Goal: Task Accomplishment & Management: Manage account settings

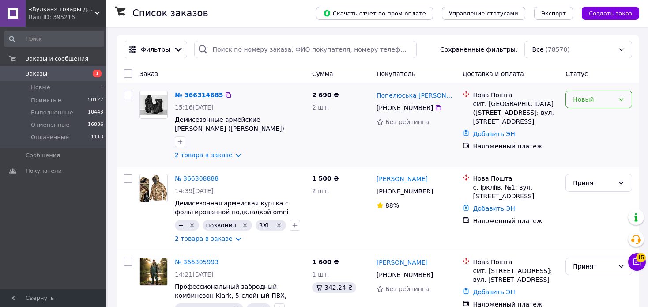
click at [614, 101] on div "Новый" at bounding box center [598, 99] width 67 height 18
click at [597, 117] on li "Принят" at bounding box center [599, 119] width 66 height 16
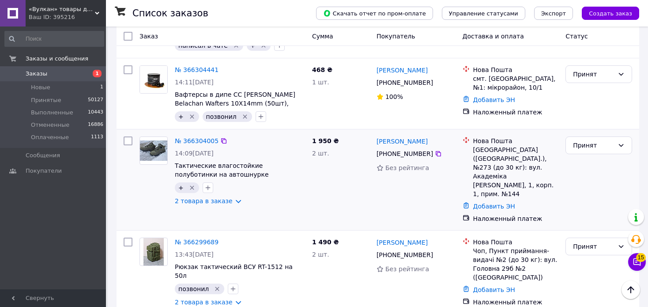
scroll to position [265, 0]
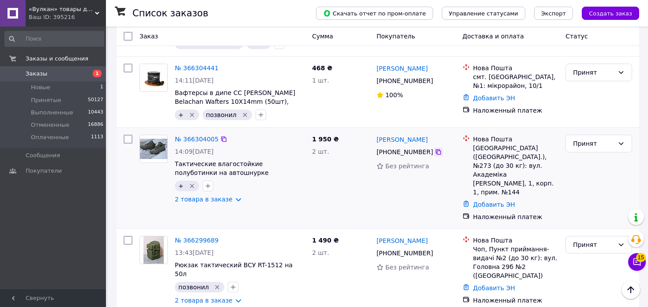
click at [435, 155] on icon at bounding box center [438, 151] width 7 height 7
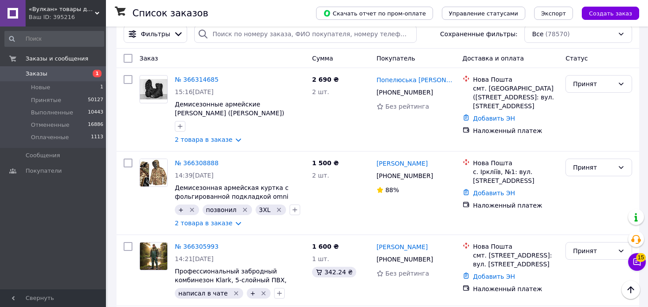
scroll to position [0, 0]
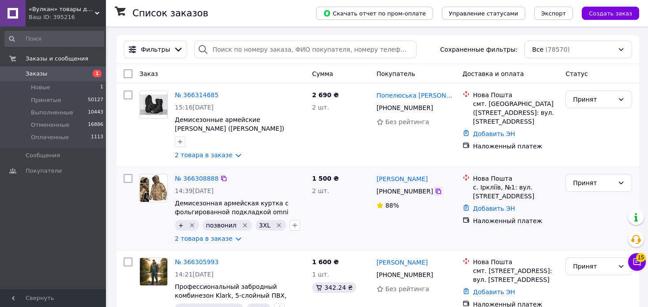
click at [435, 191] on icon at bounding box center [437, 190] width 5 height 5
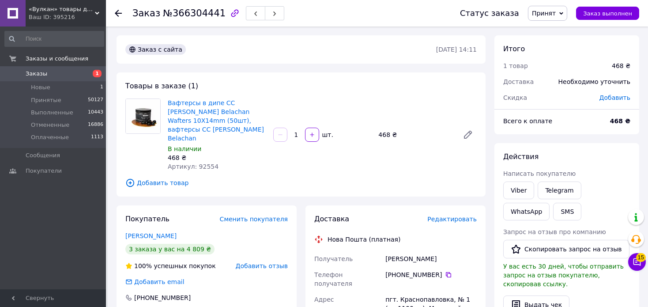
click at [208, 163] on span "Артикул: 92554" at bounding box center [193, 166] width 51 height 7
copy span "92554"
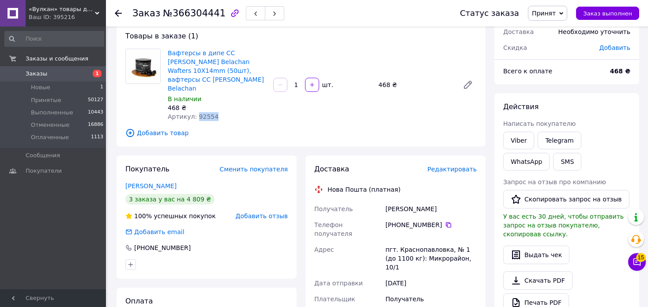
scroll to position [88, 0]
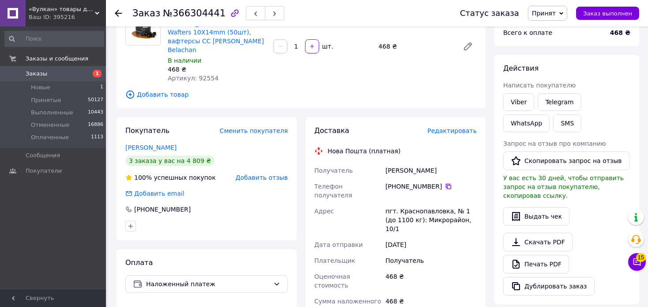
click at [445, 183] on icon at bounding box center [448, 186] width 7 height 7
drag, startPoint x: 439, startPoint y: 154, endPoint x: 381, endPoint y: 153, distance: 58.2
click at [381, 162] on div "Получатель Кошовый Валерий Телефон получателя +380 97 035 66 41   Адрес пгт. Кр…" at bounding box center [395, 277] width 166 height 231
copy div "Получатель Кошовый Валерий"
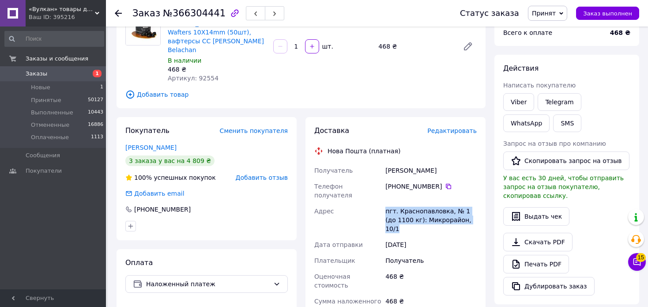
drag, startPoint x: 386, startPoint y: 185, endPoint x: 466, endPoint y: 194, distance: 80.3
click at [466, 203] on div "пгт. Краснопавловка, № 1 (до 1100 кг): Микрорайон, 10/1" at bounding box center [430, 220] width 95 height 34
copy div "пгт. Краснопавловка, № 1 (до 1100 кг): Микрорайон, 10/1"
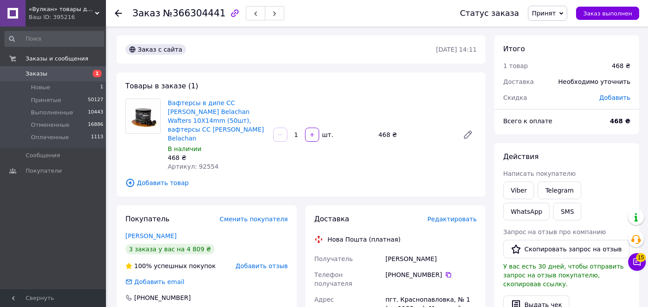
click at [119, 12] on icon at bounding box center [118, 13] width 7 height 7
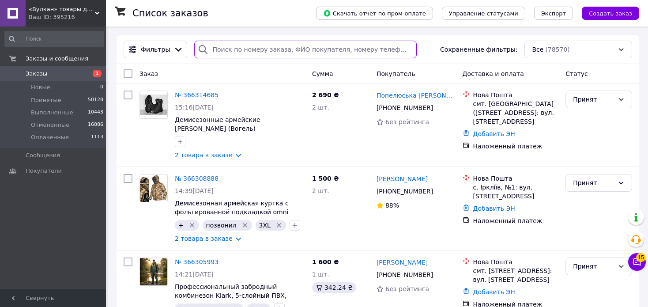
click at [353, 44] on input "search" at bounding box center [305, 50] width 222 height 18
paste input "+380631695051"
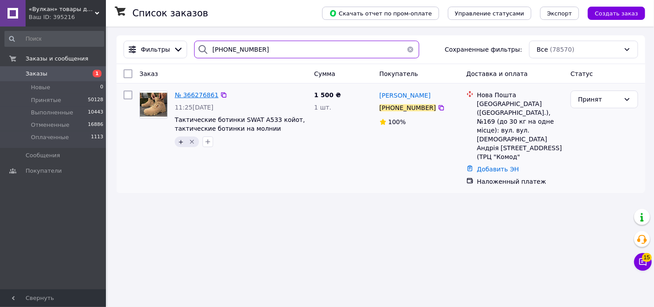
type input "+380631695051"
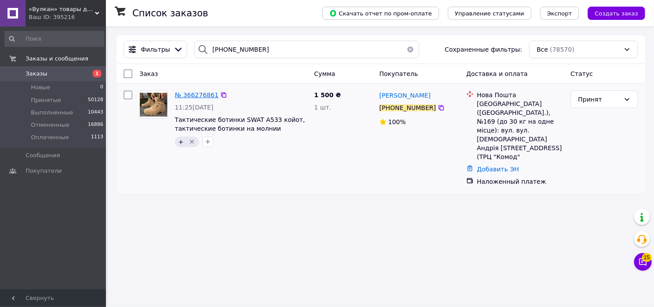
click at [199, 96] on span "№ 366276861" at bounding box center [197, 94] width 44 height 7
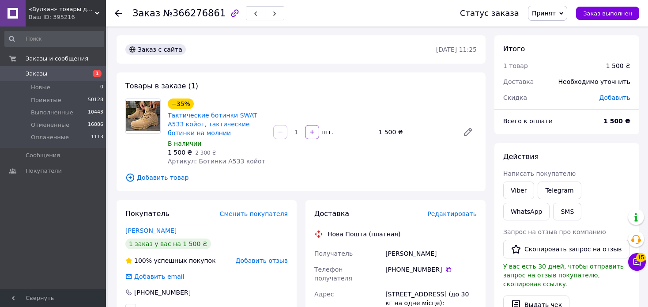
click at [110, 14] on div "Заказ №366276861 Статус заказа Принят Выполнен Отменен Оплаченный Заказ выполнен" at bounding box center [377, 13] width 542 height 26
click at [118, 14] on icon at bounding box center [118, 13] width 7 height 7
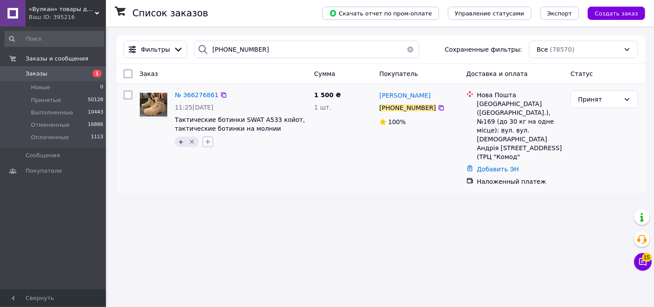
click at [205, 139] on icon "button" at bounding box center [207, 141] width 7 height 7
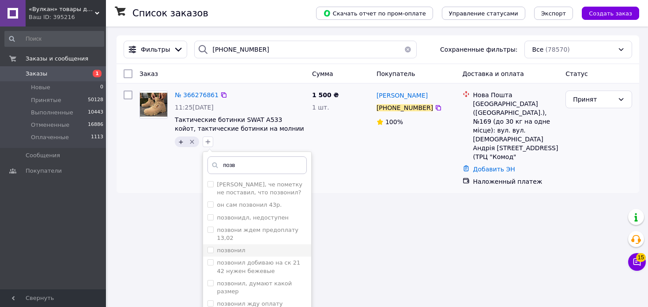
type input "позв"
click at [208, 247] on input "позвонил" at bounding box center [210, 250] width 6 height 6
checkbox input "true"
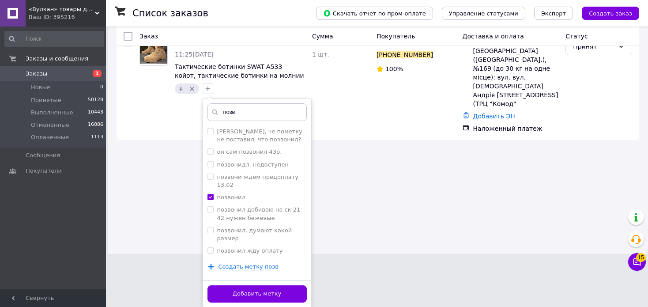
scroll to position [53, 0]
click at [282, 296] on button "Добавить метку" at bounding box center [256, 293] width 99 height 17
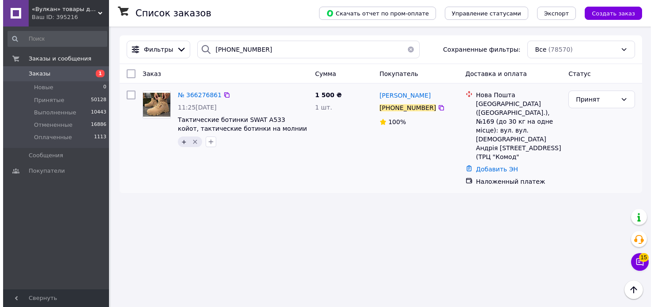
scroll to position [0, 0]
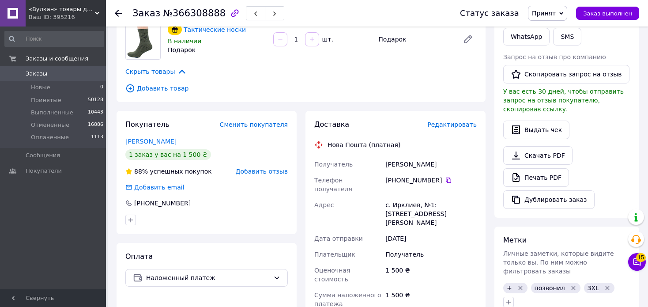
scroll to position [176, 0]
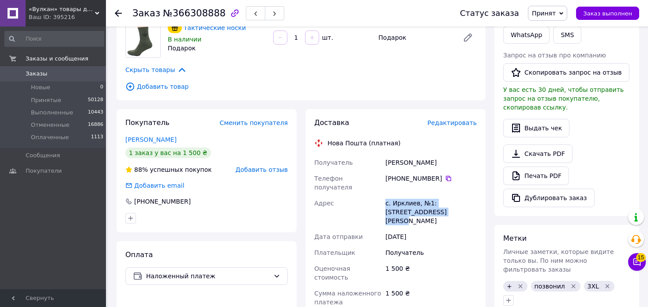
drag, startPoint x: 384, startPoint y: 184, endPoint x: 443, endPoint y: 197, distance: 60.4
click at [443, 197] on div "Получатель Андрей Андриенко Телефон получателя +380 66 637 34 36   Адрес с. Ирк…" at bounding box center [395, 269] width 166 height 231
copy div "Адрес с. Ирклиев, №1: ул. Б.Хмельницкого, 71"
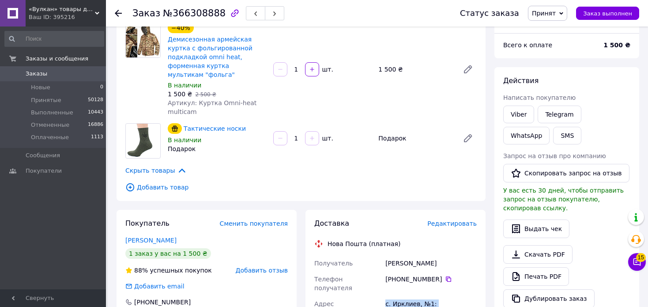
scroll to position [0, 0]
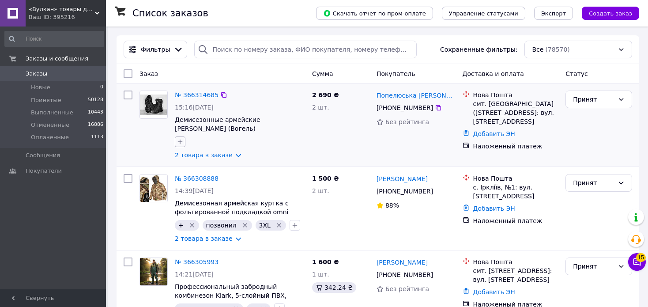
click at [181, 141] on icon "button" at bounding box center [179, 141] width 7 height 7
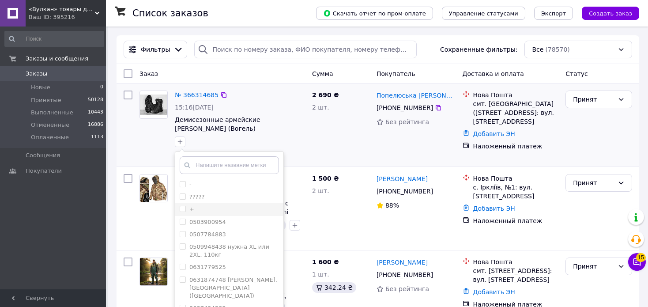
click at [185, 211] on span at bounding box center [183, 209] width 6 height 6
click at [185, 211] on input "+" at bounding box center [183, 209] width 6 height 6
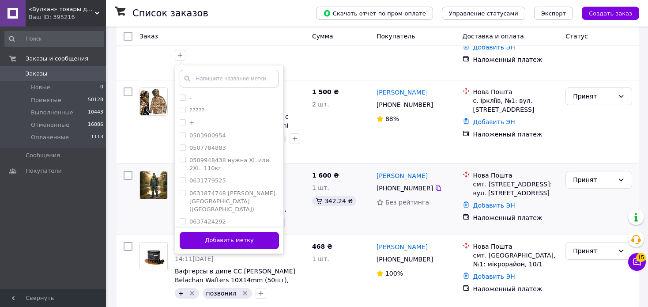
scroll to position [88, 0]
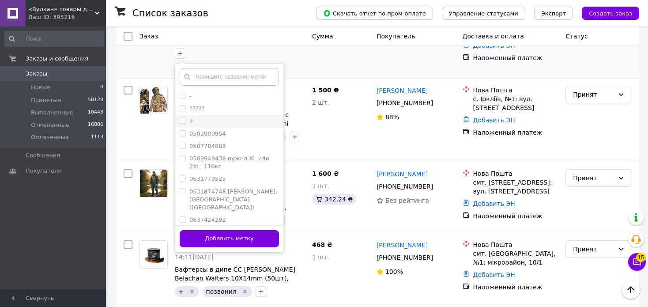
click at [183, 120] on input "+" at bounding box center [183, 120] width 6 height 6
checkbox input "true"
click at [239, 237] on button "Добавить метку" at bounding box center [229, 238] width 99 height 17
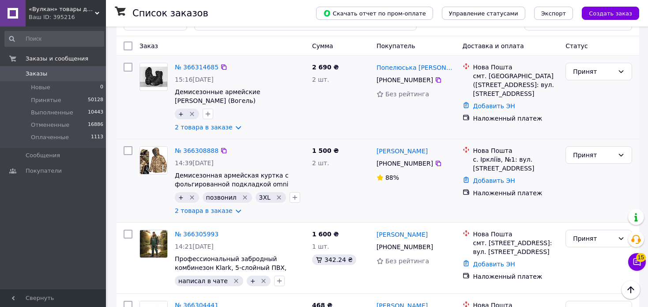
scroll to position [0, 0]
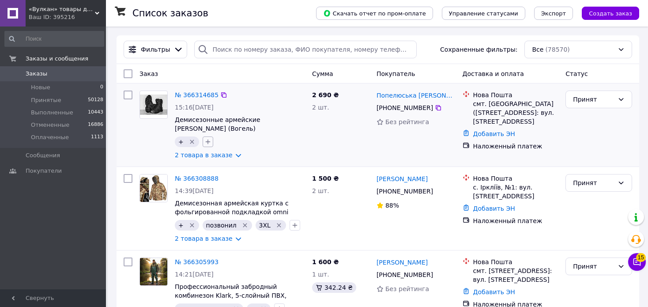
click at [206, 146] on button "button" at bounding box center [207, 141] width 11 height 11
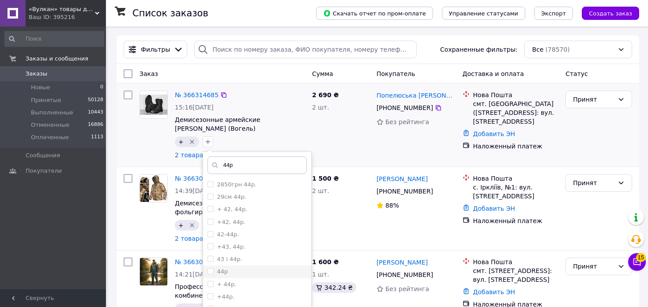
type input "44р"
click at [210, 270] on input "44р" at bounding box center [210, 271] width 6 height 6
checkbox input "true"
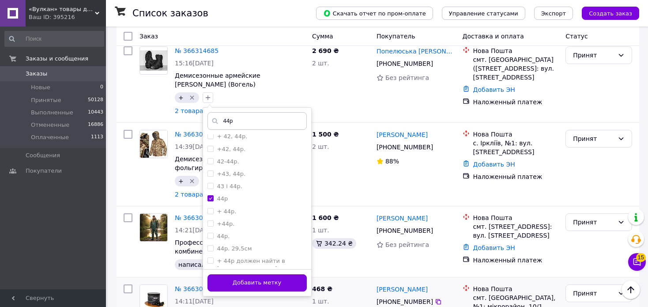
scroll to position [44, 0]
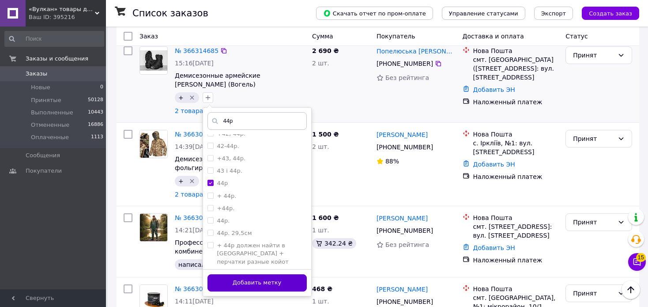
click at [266, 284] on button "Добавить метку" at bounding box center [256, 282] width 99 height 17
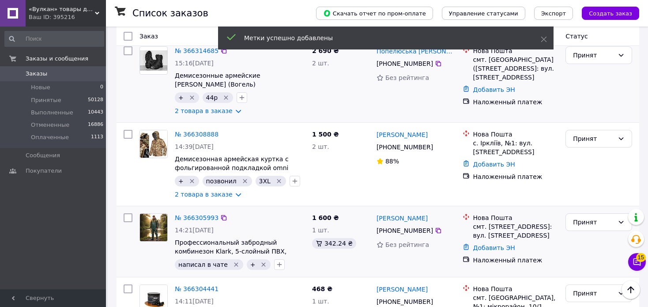
scroll to position [0, 0]
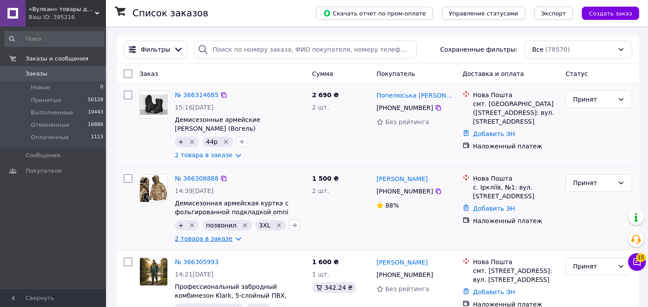
click at [215, 242] on link "2 товара в заказе" at bounding box center [204, 238] width 58 height 7
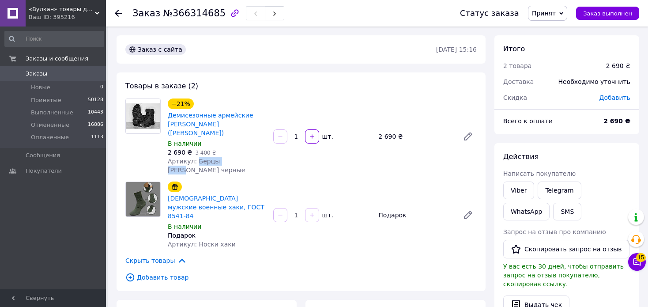
drag, startPoint x: 193, startPoint y: 154, endPoint x: 229, endPoint y: 154, distance: 36.2
click at [229, 157] on span "Артикул: Берцы [PERSON_NAME] черные" at bounding box center [206, 165] width 77 height 16
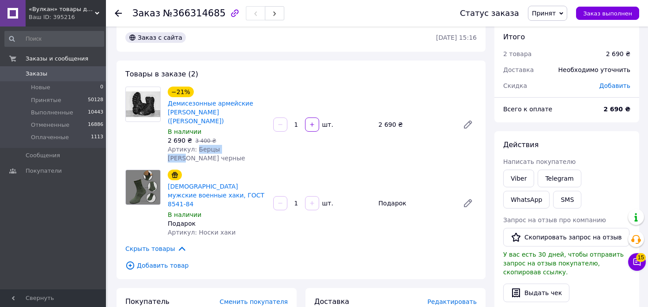
scroll to position [221, 0]
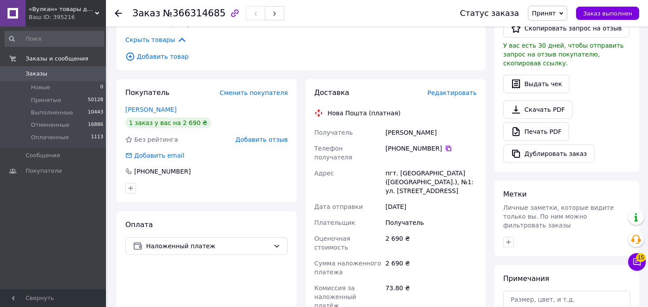
click at [445, 145] on icon at bounding box center [448, 148] width 7 height 7
click at [446, 146] on icon at bounding box center [448, 148] width 5 height 5
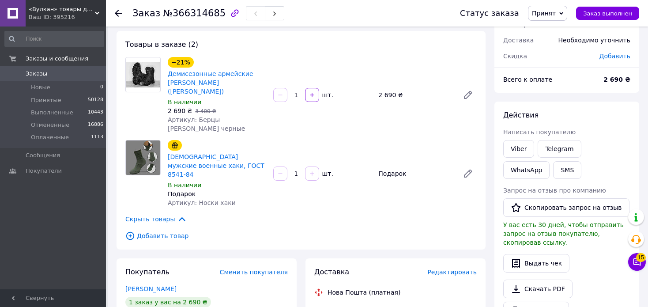
scroll to position [0, 0]
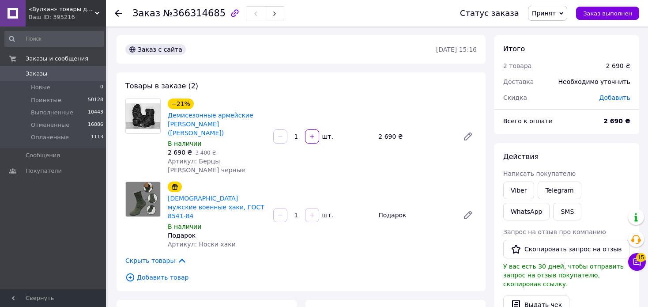
click at [116, 12] on use at bounding box center [118, 13] width 7 height 7
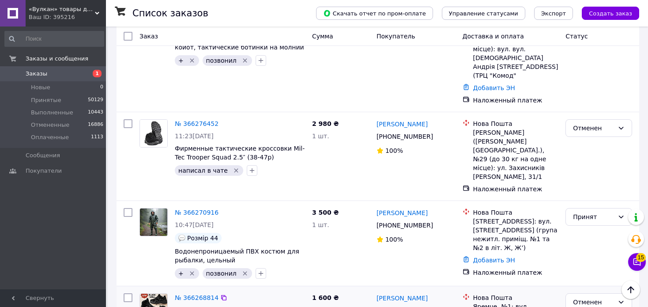
scroll to position [1438, 0]
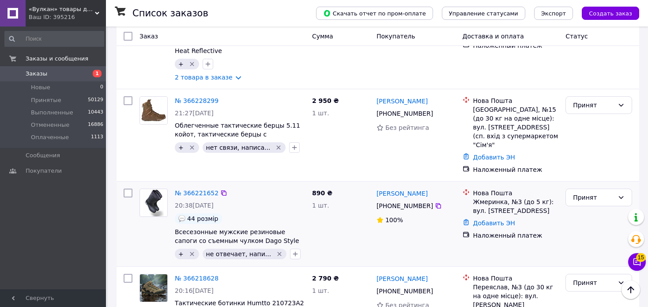
scroll to position [1464, 0]
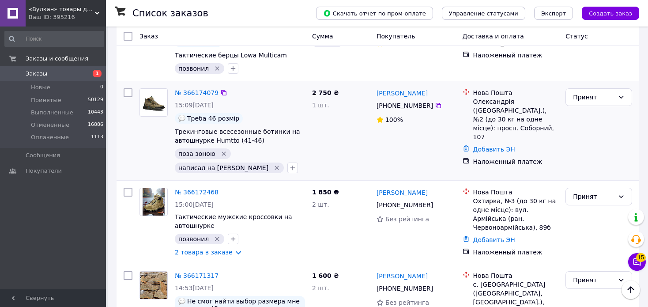
scroll to position [1572, 0]
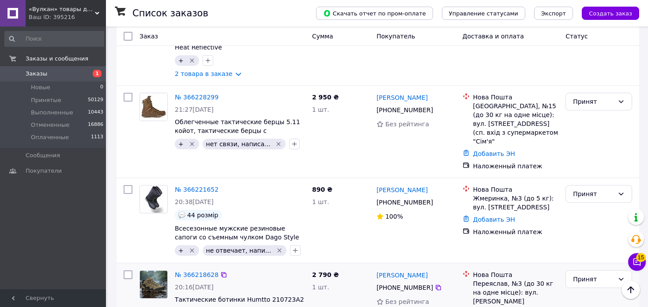
scroll to position [1464, 0]
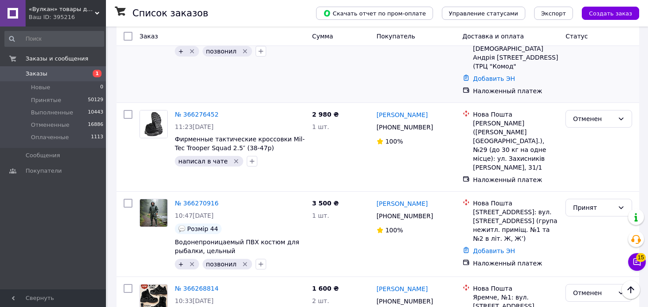
scroll to position [1438, 0]
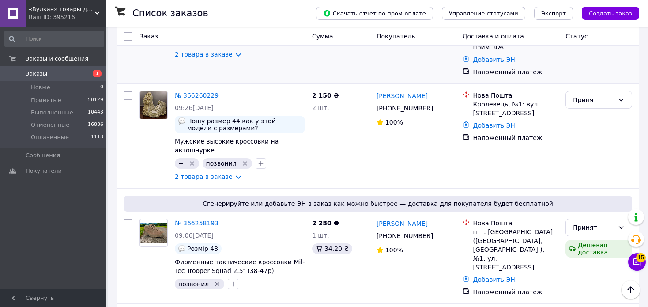
scroll to position [176, 0]
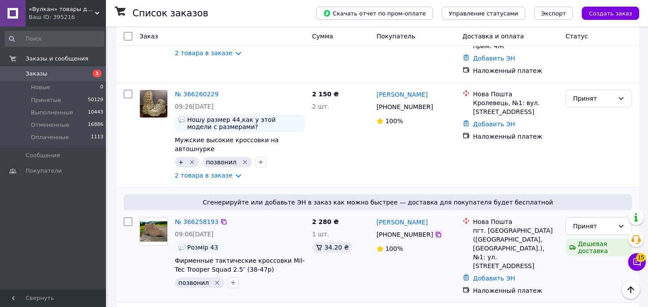
click at [435, 231] on icon at bounding box center [438, 234] width 7 height 7
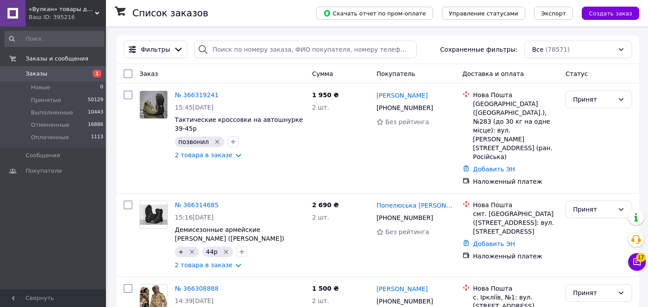
click at [95, 72] on span "1" at bounding box center [97, 73] width 9 height 7
click at [97, 74] on span "1" at bounding box center [97, 73] width 9 height 7
click at [95, 70] on span "1" at bounding box center [97, 73] width 9 height 7
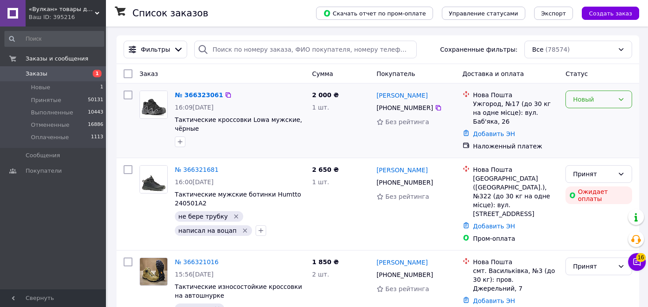
click at [610, 103] on div "Новый" at bounding box center [593, 99] width 41 height 10
click at [587, 118] on li "Принят" at bounding box center [599, 119] width 66 height 16
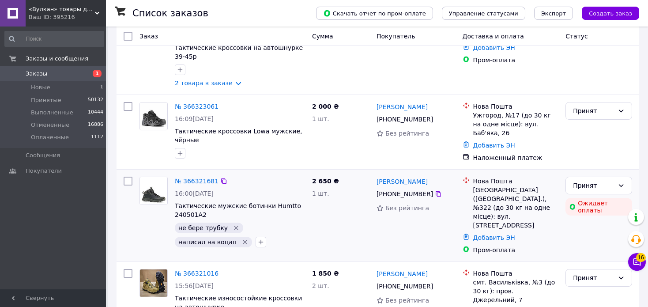
scroll to position [88, 0]
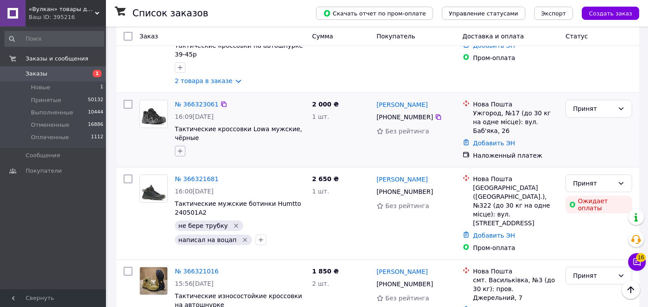
click at [182, 150] on icon "button" at bounding box center [179, 150] width 7 height 7
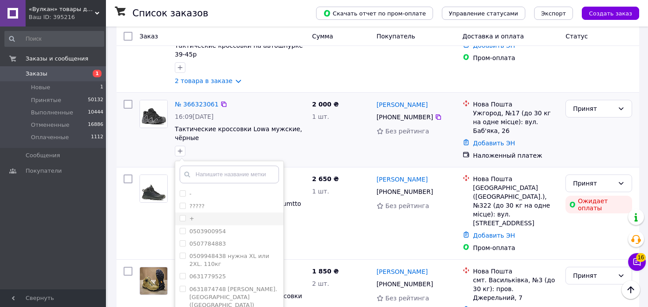
click at [183, 217] on input "+" at bounding box center [183, 218] width 6 height 6
checkbox input "true"
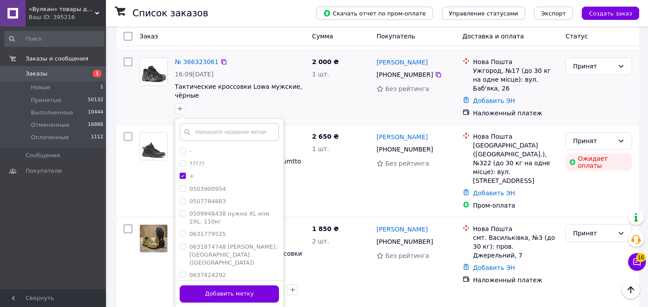
scroll to position [176, 0]
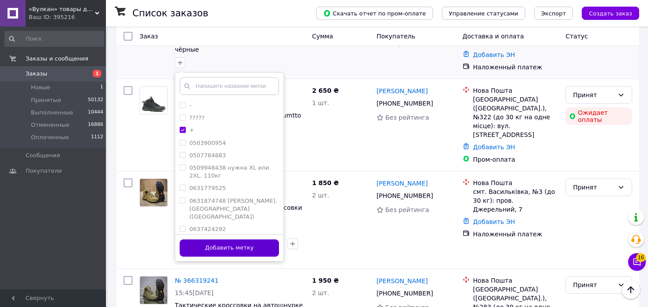
click at [218, 247] on button "Добавить метку" at bounding box center [229, 247] width 99 height 17
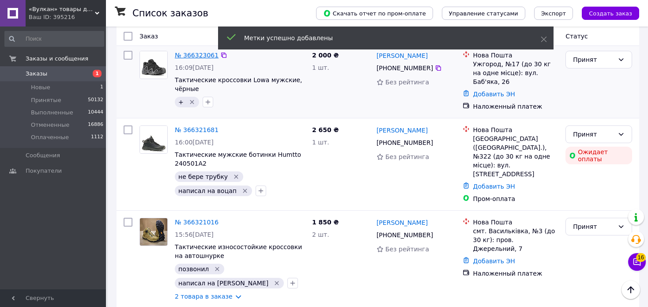
scroll to position [0, 0]
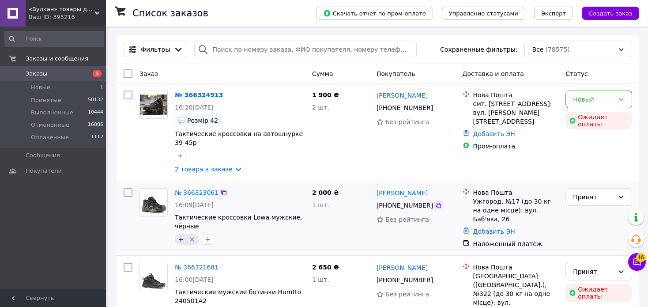
click at [435, 208] on icon at bounding box center [437, 204] width 5 height 5
click at [435, 206] on icon at bounding box center [437, 204] width 5 height 5
click at [206, 240] on icon "button" at bounding box center [207, 239] width 5 height 5
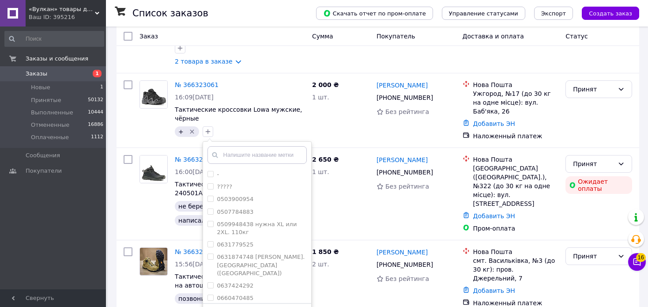
scroll to position [176, 0]
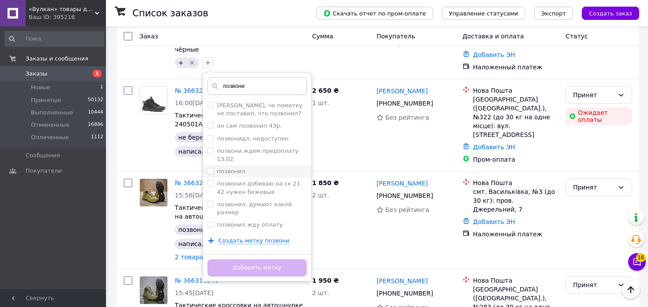
type input "позвони"
click at [208, 168] on input "позвонил" at bounding box center [210, 171] width 6 height 6
checkbox input "true"
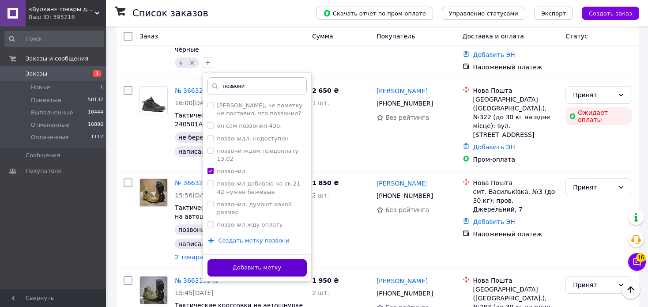
click at [280, 274] on button "Добавить метку" at bounding box center [256, 267] width 99 height 17
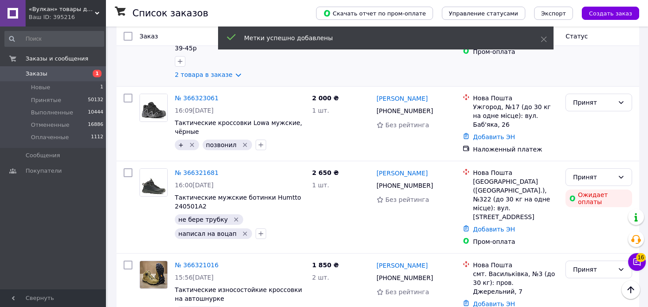
scroll to position [0, 0]
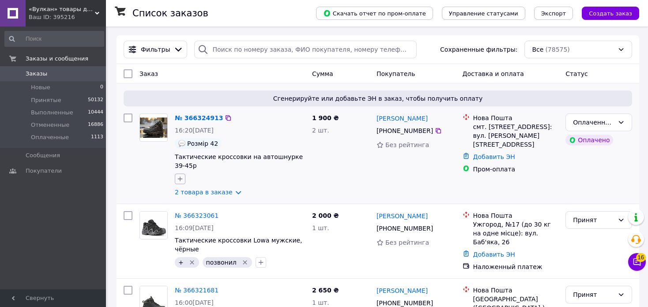
click at [183, 181] on icon "button" at bounding box center [179, 178] width 7 height 7
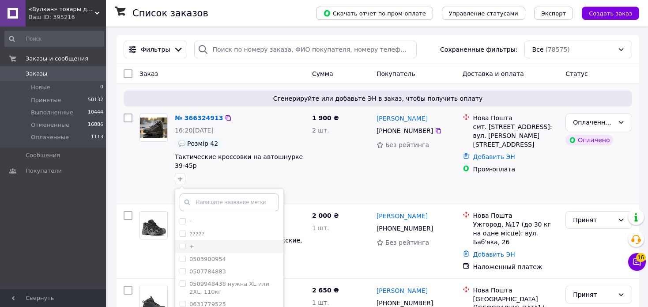
click at [182, 245] on input "+" at bounding box center [183, 246] width 6 height 6
checkbox input "true"
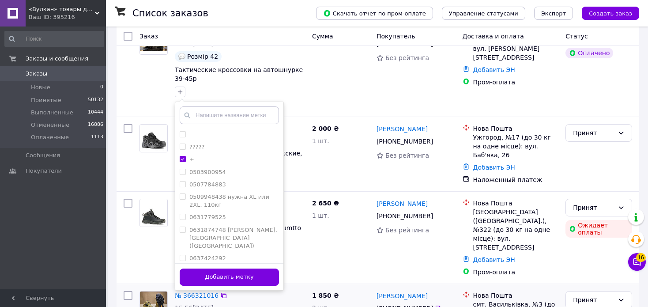
scroll to position [132, 0]
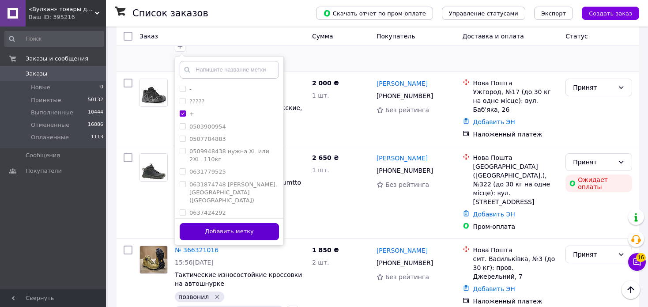
click at [242, 230] on button "Добавить метку" at bounding box center [229, 231] width 99 height 17
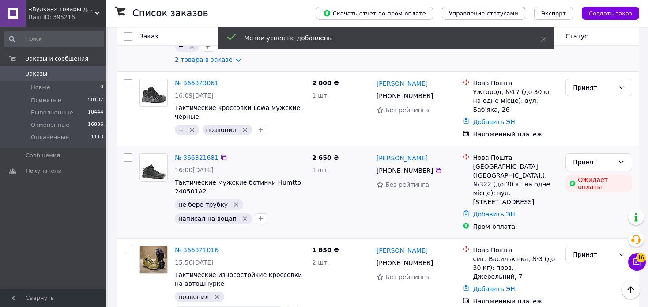
scroll to position [0, 0]
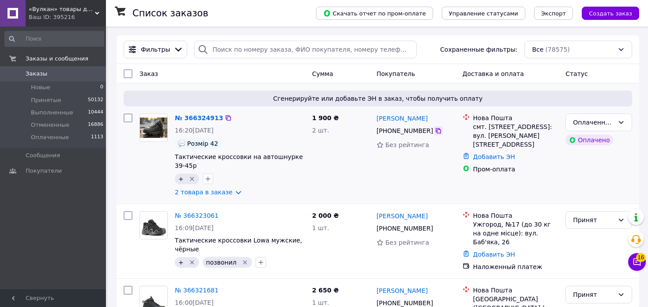
click at [435, 133] on icon at bounding box center [438, 130] width 7 height 7
click at [217, 193] on link "2 товара в заказе" at bounding box center [204, 191] width 58 height 7
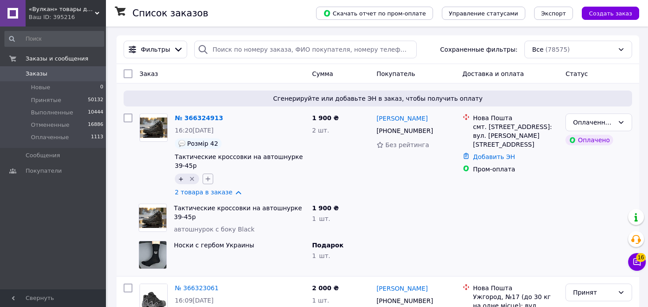
click at [208, 180] on icon "button" at bounding box center [207, 178] width 7 height 7
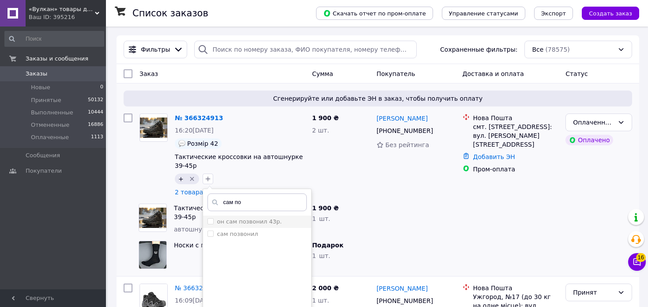
type input "сам по"
click at [210, 220] on input "он сам позвонил 43р." at bounding box center [210, 221] width 6 height 6
checkbox input "true"
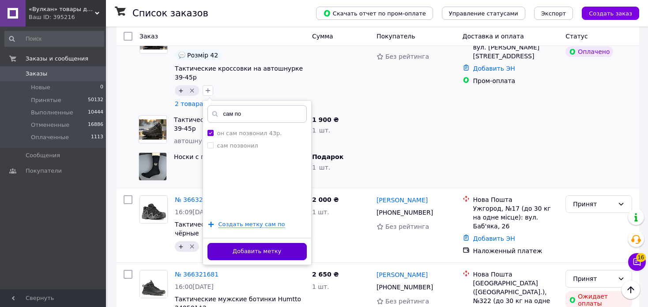
click at [278, 251] on button "Добавить метку" at bounding box center [256, 251] width 99 height 17
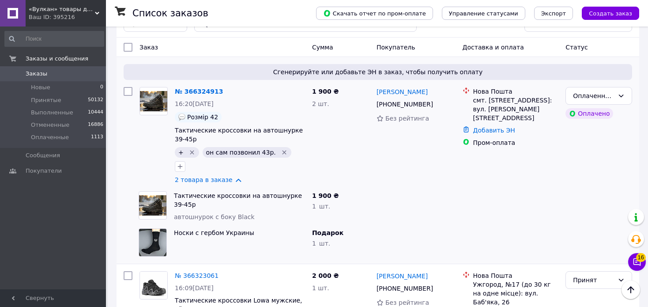
scroll to position [0, 0]
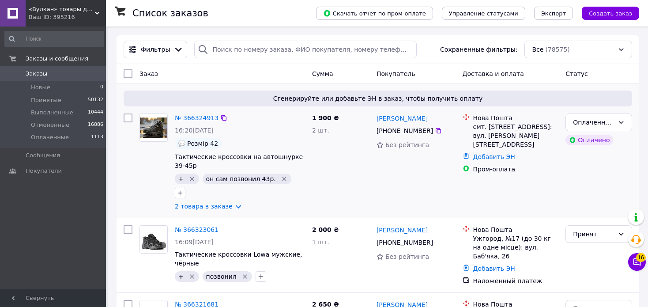
drag, startPoint x: 274, startPoint y: 179, endPoint x: 269, endPoint y: 180, distance: 5.0
click at [281, 179] on icon "Удалить метку" at bounding box center [284, 178] width 7 height 7
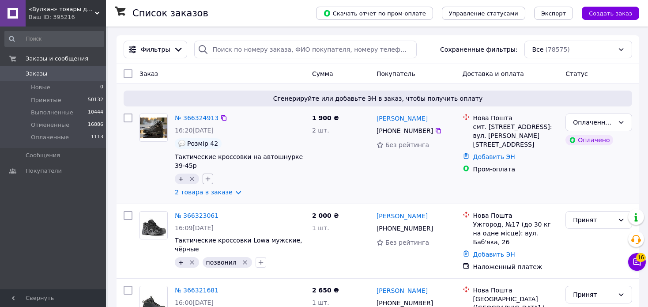
click at [211, 182] on button "button" at bounding box center [207, 178] width 11 height 11
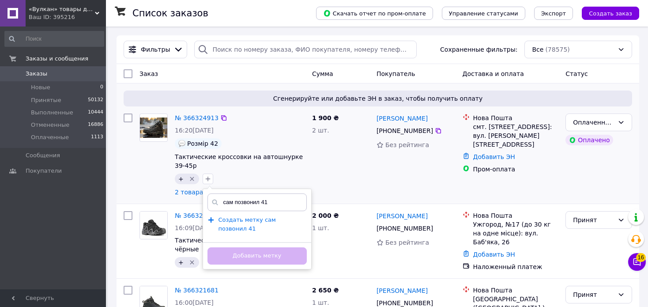
type input "сам позвонил 41"
click at [263, 221] on span "Создать метку сам позвонил 41" at bounding box center [246, 224] width 57 height 16
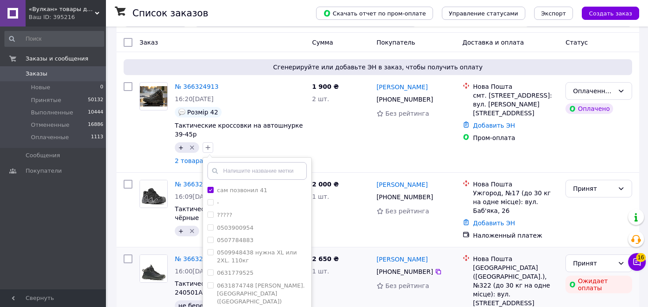
scroll to position [88, 0]
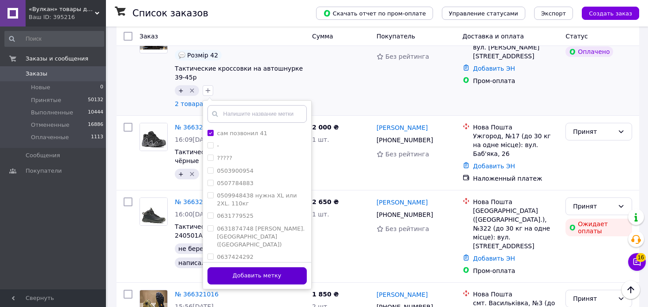
click at [270, 279] on button "Добавить метку" at bounding box center [256, 275] width 99 height 17
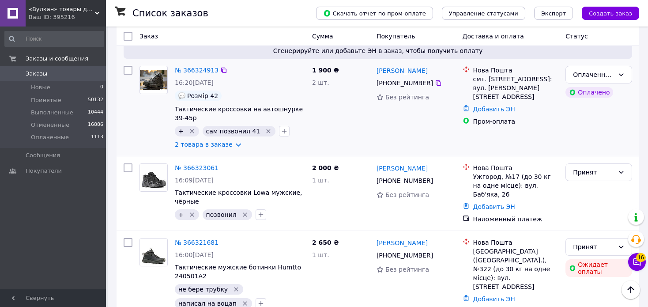
scroll to position [0, 0]
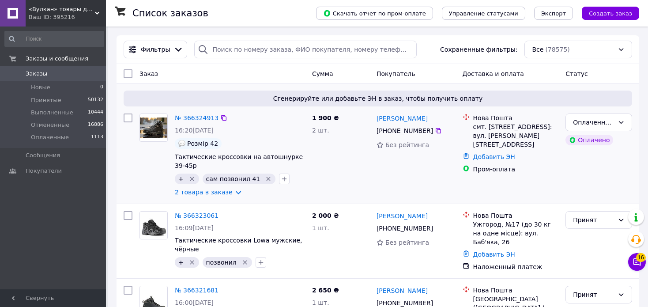
click at [220, 193] on link "2 товара в заказе" at bounding box center [204, 191] width 58 height 7
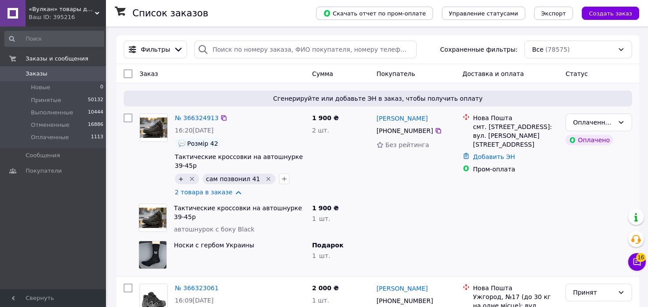
scroll to position [44, 0]
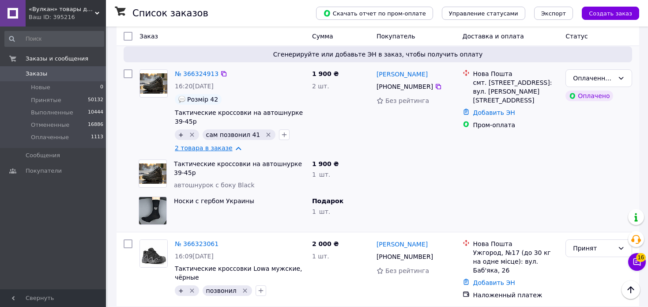
click at [226, 147] on link "2 товара в заказе" at bounding box center [204, 147] width 58 height 7
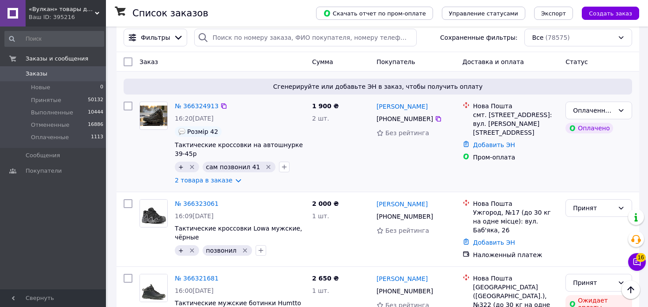
scroll to position [0, 0]
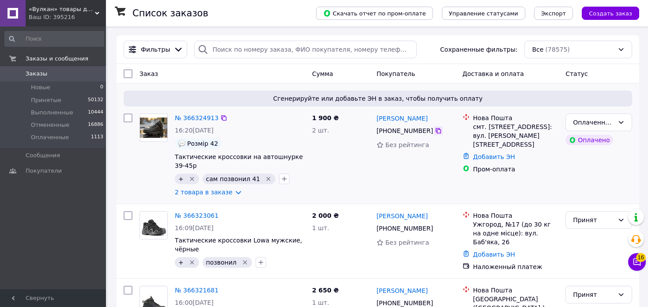
click at [435, 132] on icon at bounding box center [438, 130] width 7 height 7
click at [435, 131] on icon at bounding box center [438, 130] width 7 height 7
drag, startPoint x: 474, startPoint y: 129, endPoint x: 550, endPoint y: 138, distance: 76.4
click at [550, 138] on div "смт. [STREET_ADDRESS]: вул. [PERSON_NAME][STREET_ADDRESS]" at bounding box center [516, 135] width 86 height 26
copy div "смт. [STREET_ADDRESS]: вул. [PERSON_NAME][STREET_ADDRESS]"
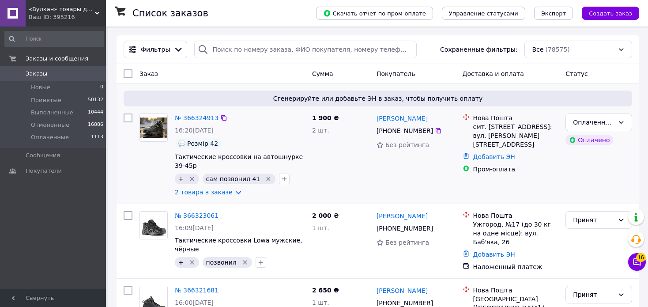
click at [228, 93] on div "Сгенерируйте или добавьте ЭН в заказ, чтобы получить оплату" at bounding box center [378, 98] width 508 height 16
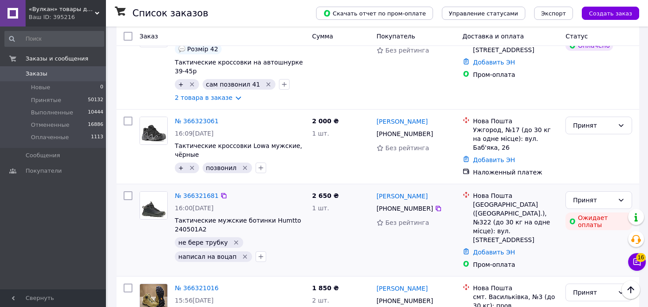
scroll to position [132, 0]
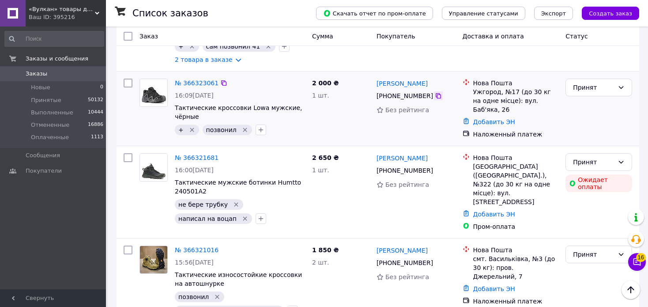
click at [435, 98] on icon at bounding box center [438, 95] width 7 height 7
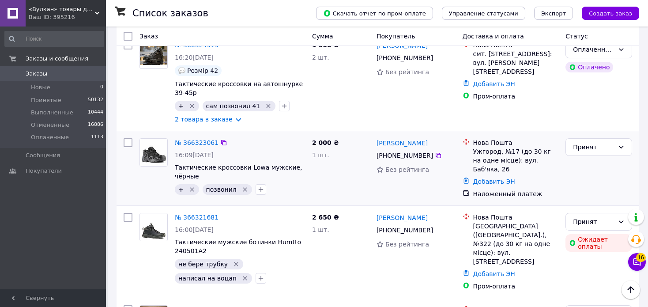
scroll to position [88, 0]
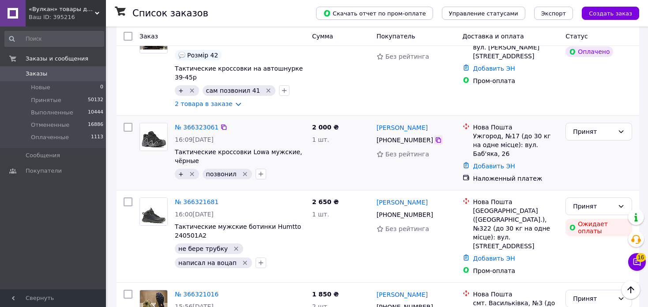
click at [435, 142] on icon at bounding box center [437, 139] width 5 height 5
drag, startPoint x: 473, startPoint y: 135, endPoint x: 555, endPoint y: 149, distance: 82.8
click at [555, 149] on div "Ужгород, №17 (до 30 кг на одне місце): вул. Баб'яка, 26" at bounding box center [516, 144] width 86 height 26
copy div "Ужгород, №17 (до 30 кг на одне місце): вул. Баб'яка, 26"
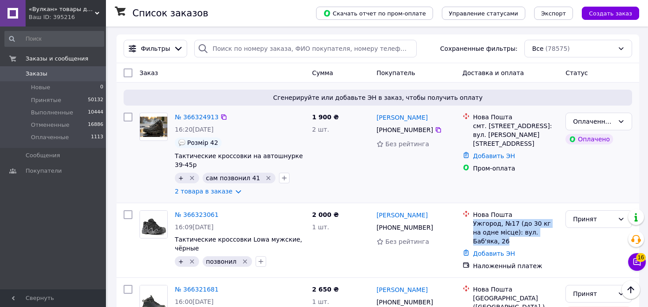
scroll to position [0, 0]
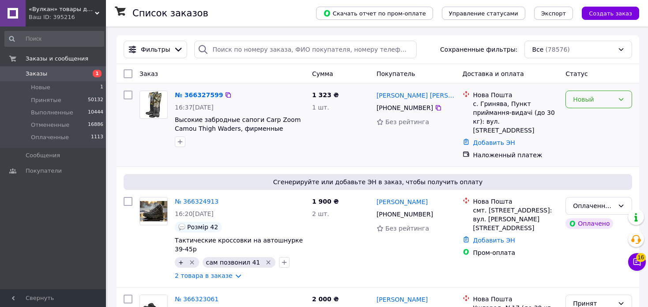
click at [604, 99] on div "Новый" at bounding box center [593, 99] width 41 height 10
click at [589, 117] on li "Принят" at bounding box center [599, 119] width 66 height 16
click at [181, 145] on icon "button" at bounding box center [179, 141] width 7 height 7
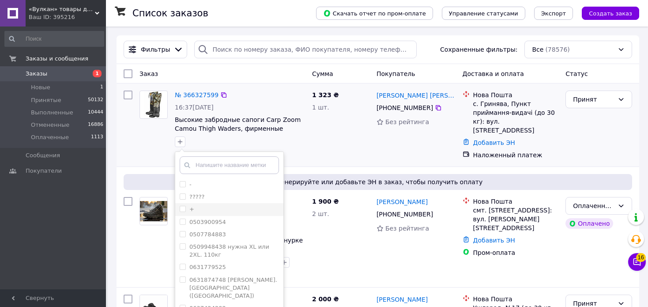
drag, startPoint x: 181, startPoint y: 210, endPoint x: 186, endPoint y: 211, distance: 4.4
click at [181, 211] on input "+" at bounding box center [183, 209] width 6 height 6
checkbox input "true"
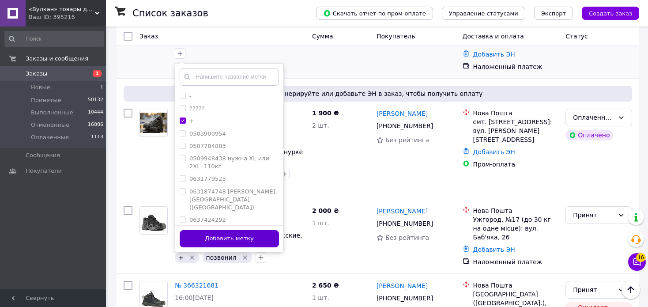
click at [248, 235] on button "Добавить метку" at bounding box center [229, 238] width 99 height 17
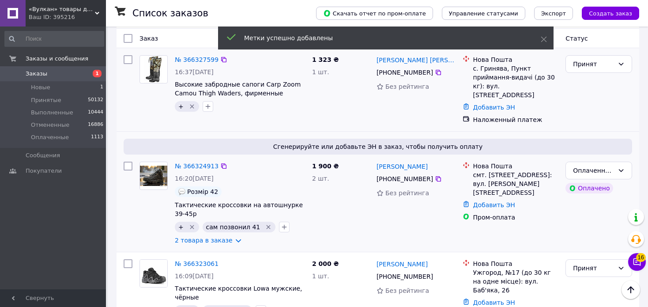
scroll to position [0, 0]
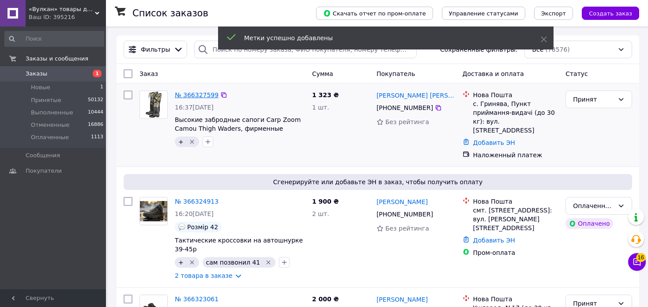
click at [208, 94] on link "№ 366327599" at bounding box center [197, 94] width 44 height 7
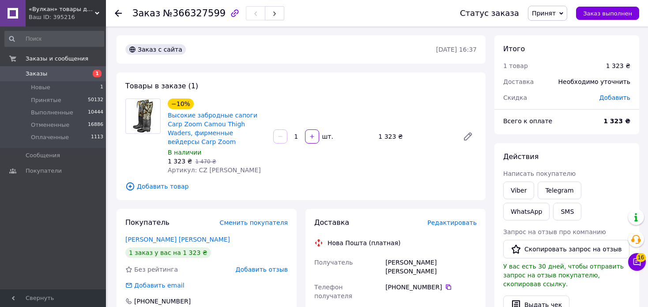
drag, startPoint x: 194, startPoint y: 161, endPoint x: 266, endPoint y: 162, distance: 71.9
click at [274, 162] on div "−10% Высокие забродные сапоги Carp Zoom Camou Thigh Waders, фирменные вейдерсы …" at bounding box center [322, 136] width 316 height 79
copy span "CZ Camou Thigh Waders"
click at [118, 11] on icon at bounding box center [118, 13] width 7 height 7
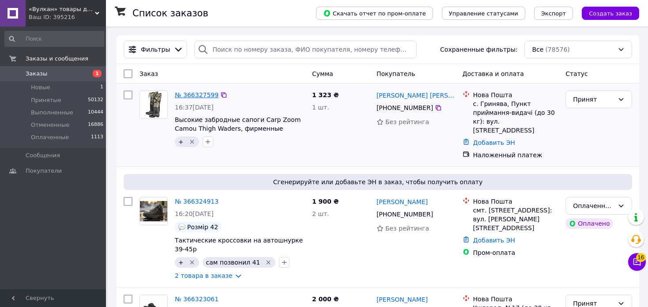
click at [198, 93] on link "№ 366327599" at bounding box center [197, 94] width 44 height 7
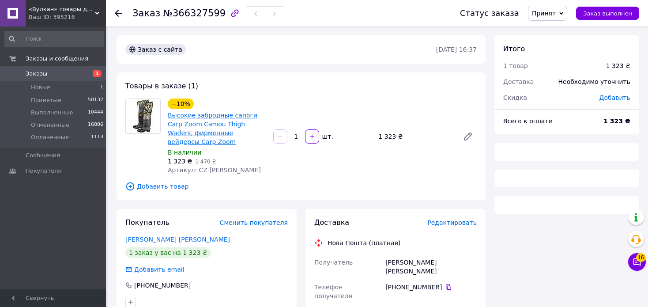
click at [212, 125] on link "Высокие забродные сапоги Carp Zoom Camou Thigh Waders, фирменные вейдерсы Carp …" at bounding box center [213, 129] width 90 height 34
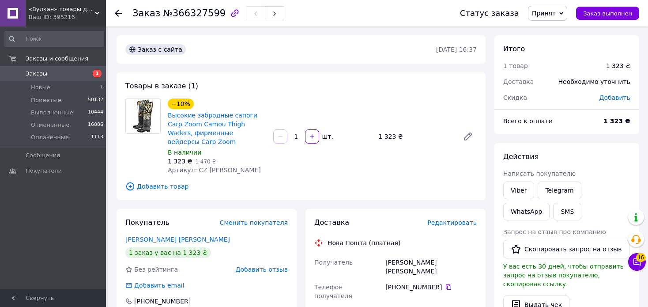
click at [120, 12] on icon at bounding box center [118, 13] width 7 height 7
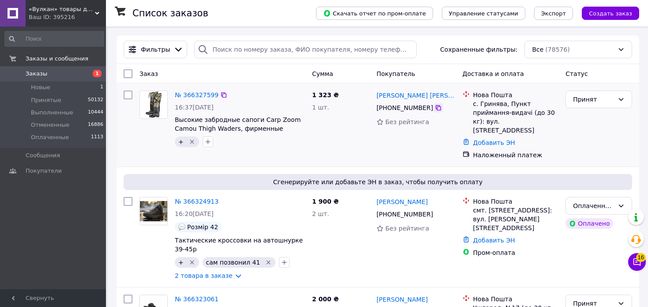
click at [435, 109] on icon at bounding box center [438, 107] width 7 height 7
click at [435, 108] on icon at bounding box center [438, 107] width 7 height 7
click at [211, 142] on button "button" at bounding box center [207, 141] width 11 height 11
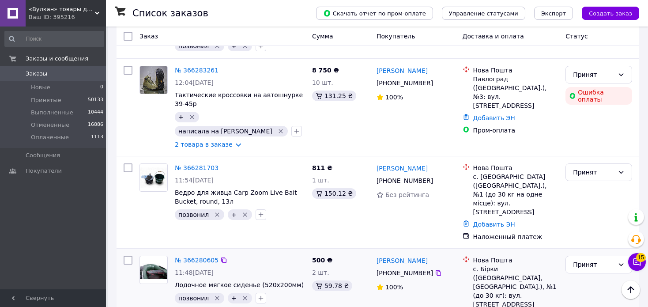
scroll to position [1473, 0]
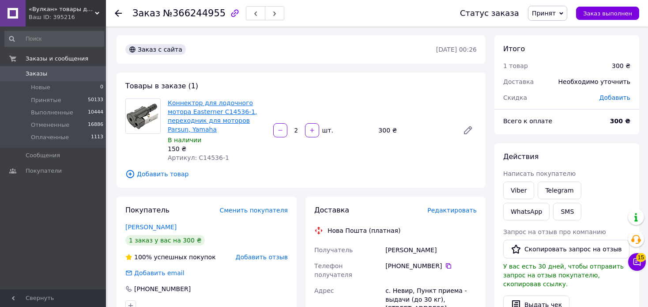
click at [228, 115] on link "Коннектор для лодочного мотора Easterner C14536-1, переходник для моторов Parsu…" at bounding box center [213, 116] width 90 height 34
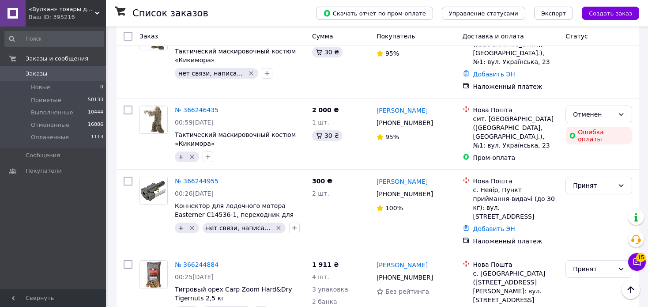
scroll to position [1464, 0]
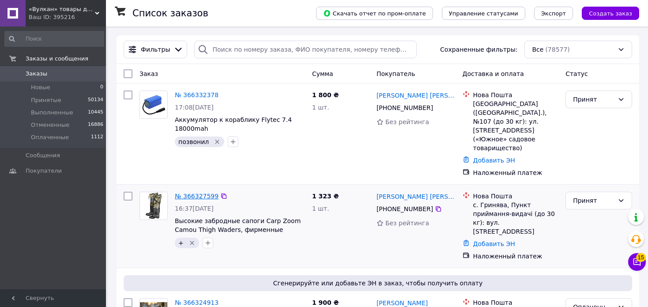
click at [195, 192] on link "№ 366327599" at bounding box center [197, 195] width 44 height 7
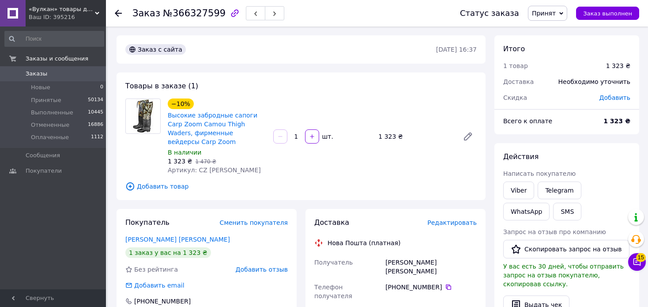
drag, startPoint x: 195, startPoint y: 164, endPoint x: 261, endPoint y: 167, distance: 65.8
click at [261, 167] on div "−10% Высокие забродные сапоги Carp Zoom Camou Thigh Waders, фирменные вейдерсы …" at bounding box center [216, 136] width 105 height 79
copy span "CZ Camou Thigh Waders"
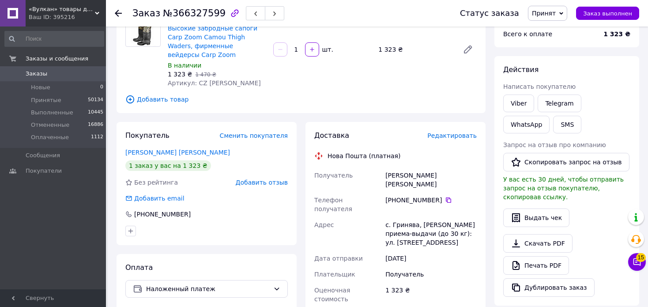
scroll to position [88, 0]
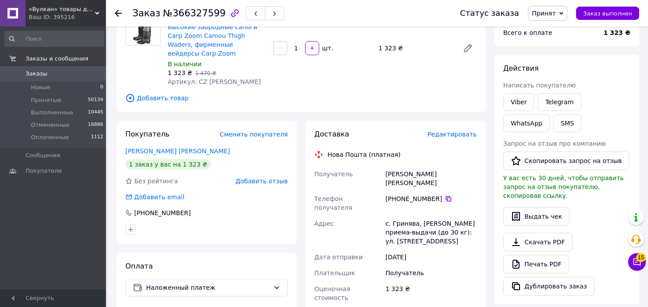
click at [446, 196] on icon at bounding box center [448, 198] width 5 height 5
drag, startPoint x: 464, startPoint y: 165, endPoint x: 385, endPoint y: 165, distance: 79.0
click at [385, 166] on div "Єремійчук Микола Микола" at bounding box center [430, 178] width 95 height 25
copy div "Єремійчук Микола Микола"
drag, startPoint x: 385, startPoint y: 196, endPoint x: 442, endPoint y: 213, distance: 59.6
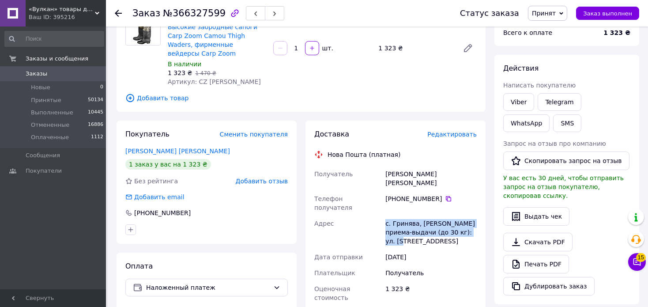
click at [442, 215] on div "с. Гринява, Пункт приема-выдачи (до 30 кг): ул. Центр, 64а" at bounding box center [430, 232] width 95 height 34
copy div "с. Гринява, Пункт приема-выдачи (до 30 кг): ул. Центр, 64а"
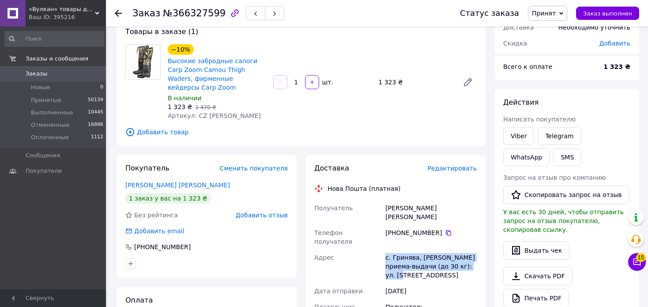
scroll to position [0, 0]
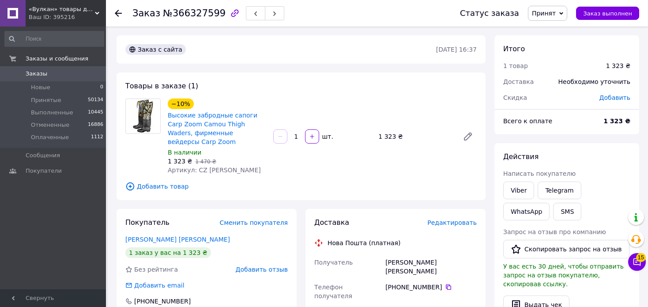
click at [120, 16] on icon at bounding box center [118, 13] width 7 height 7
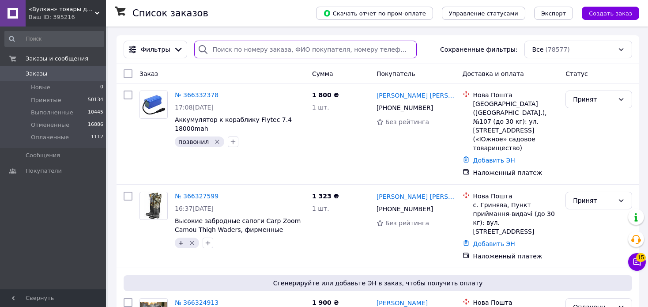
click at [295, 52] on input "search" at bounding box center [305, 50] width 222 height 18
paste input "[PHONE_NUMBER]"
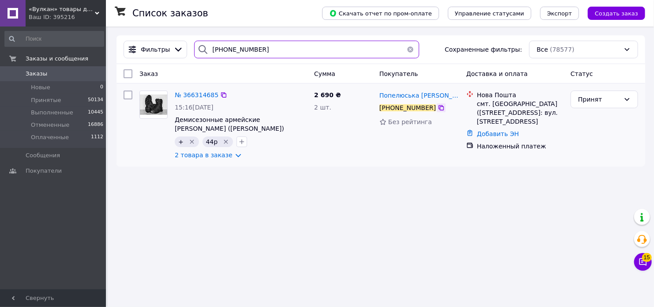
type input "[PHONE_NUMBER]"
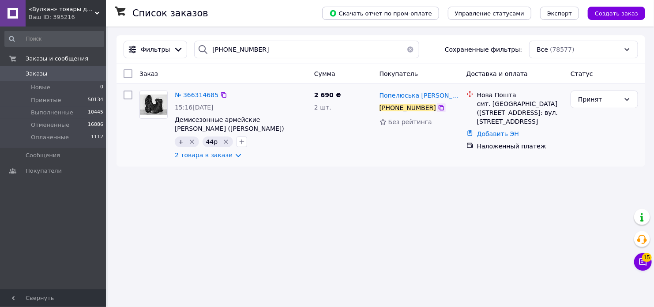
click at [439, 107] on icon at bounding box center [441, 107] width 5 height 5
click at [209, 156] on link "2 товара в заказе" at bounding box center [204, 154] width 58 height 7
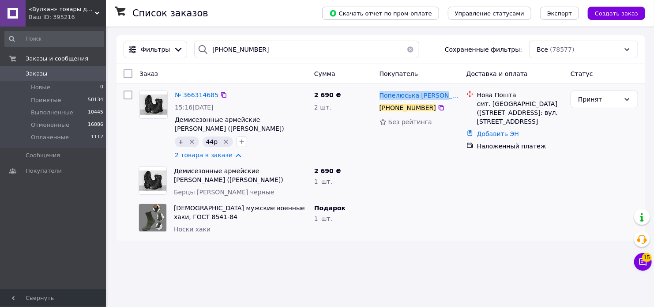
drag, startPoint x: 441, startPoint y: 99, endPoint x: 361, endPoint y: 101, distance: 79.9
click at [361, 101] on div "№ 366314685 15:16[DATE] Демисезонные армейские берцы [PERSON_NAME] ([PERSON_NAM…" at bounding box center [380, 125] width 521 height 76
copy div "2 шт. Попелюська [PERSON_NAME]"
click at [438, 107] on icon at bounding box center [441, 107] width 7 height 7
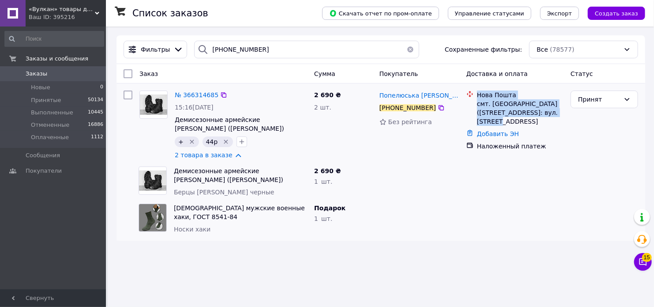
drag, startPoint x: 476, startPoint y: 93, endPoint x: 550, endPoint y: 111, distance: 75.9
click at [550, 111] on div "Нова Пошта смт. [GEOGRAPHIC_DATA] ([STREET_ADDRESS]: вул. [STREET_ADDRESS]" at bounding box center [520, 107] width 90 height 35
copy div "Нова Пошта смт. [GEOGRAPHIC_DATA] ([STREET_ADDRESS]: вул. [STREET_ADDRESS]"
click at [44, 68] on link "Заказы 0" at bounding box center [54, 73] width 109 height 15
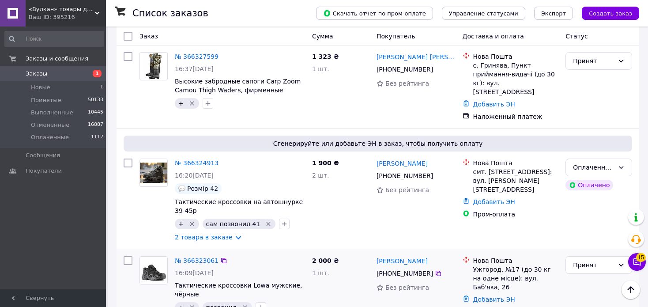
scroll to position [265, 0]
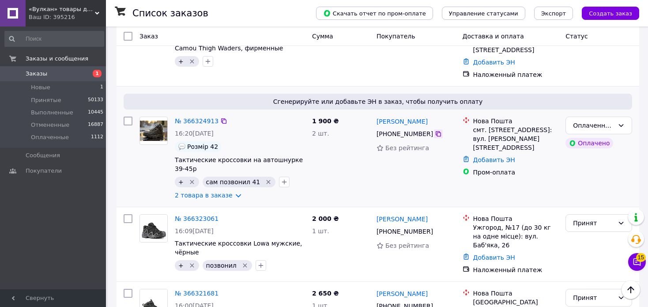
click at [435, 130] on icon at bounding box center [438, 133] width 7 height 7
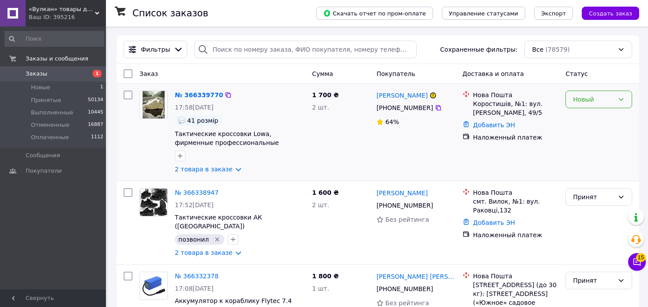
click at [617, 101] on div "Новый" at bounding box center [598, 99] width 67 height 18
click at [588, 120] on li "Принят" at bounding box center [599, 119] width 66 height 16
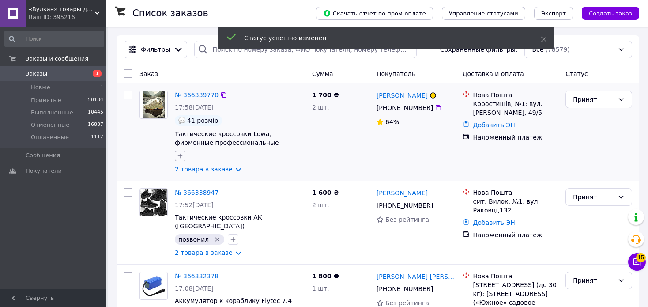
click at [184, 157] on button "button" at bounding box center [180, 155] width 11 height 11
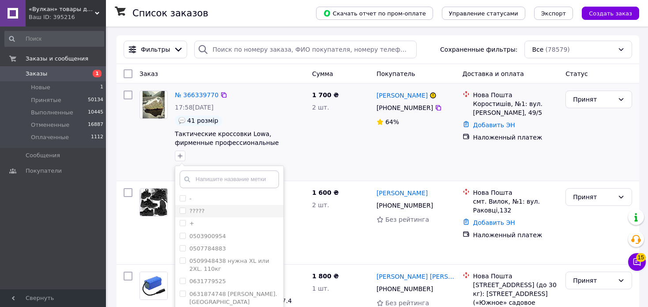
drag, startPoint x: 183, startPoint y: 222, endPoint x: 223, endPoint y: 215, distance: 40.3
click at [183, 222] on input "+" at bounding box center [183, 223] width 6 height 6
checkbox input "true"
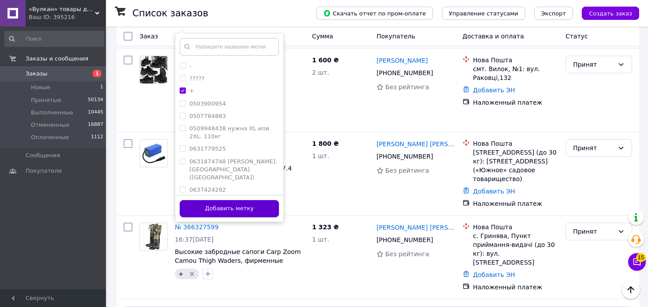
click at [240, 207] on button "Добавить метку" at bounding box center [229, 208] width 99 height 17
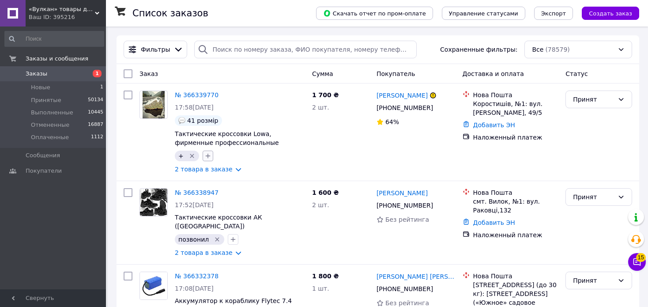
click at [205, 158] on icon "button" at bounding box center [207, 155] width 7 height 7
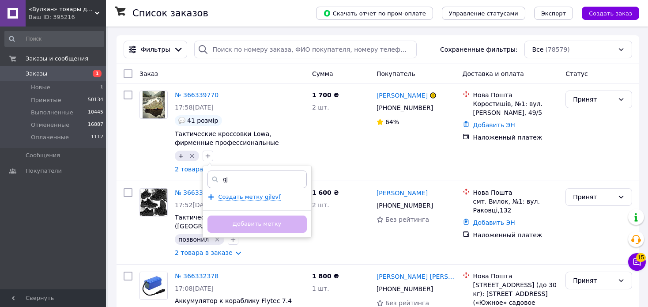
type input "g"
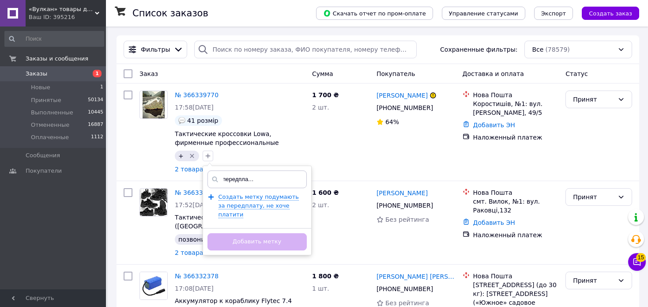
scroll to position [0, 42]
type input "подумають за передплату, не хоче платити"
click at [255, 203] on span "Создать метку подумають за передплату, не хоче платити" at bounding box center [258, 205] width 80 height 25
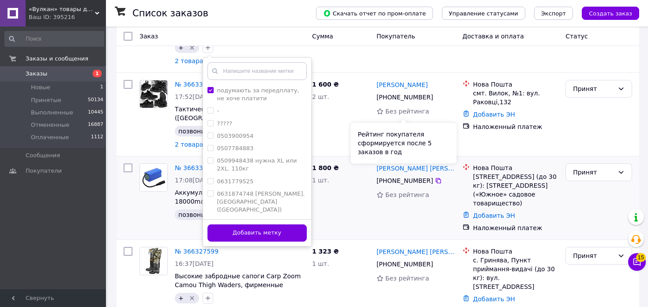
scroll to position [132, 0]
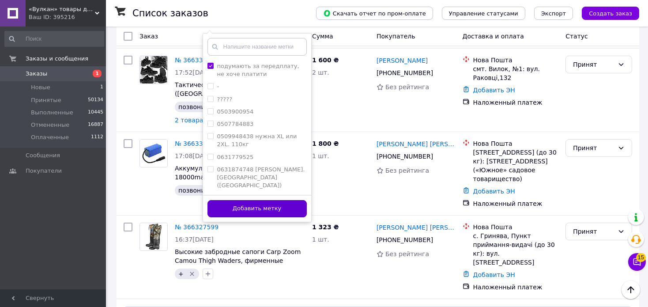
click at [273, 210] on button "Добавить метку" at bounding box center [256, 208] width 99 height 17
click at [273, 215] on div "№ 366327599 16:37, 12.10.2025 Высокие забродные сапоги Carp Zoom Camou Thigh Wa…" at bounding box center [377, 256] width 522 height 83
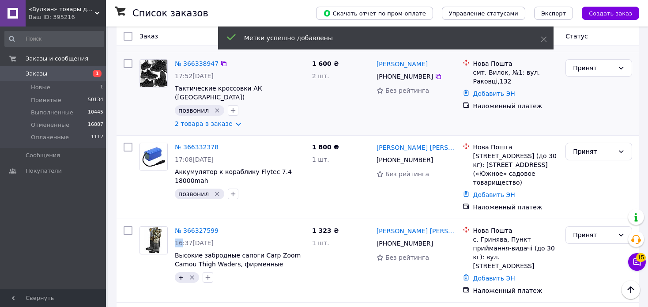
scroll to position [0, 0]
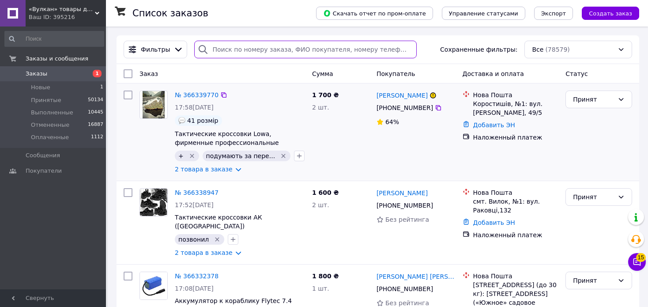
click at [247, 50] on input "search" at bounding box center [305, 50] width 222 height 18
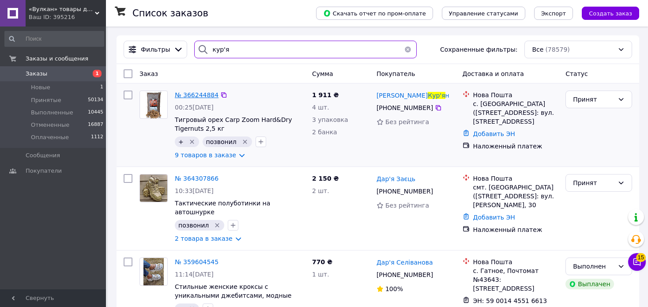
type input "кур'я"
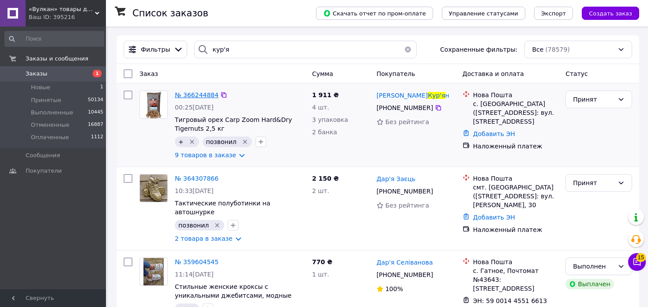
click at [203, 96] on span "№ 366244884" at bounding box center [197, 94] width 44 height 7
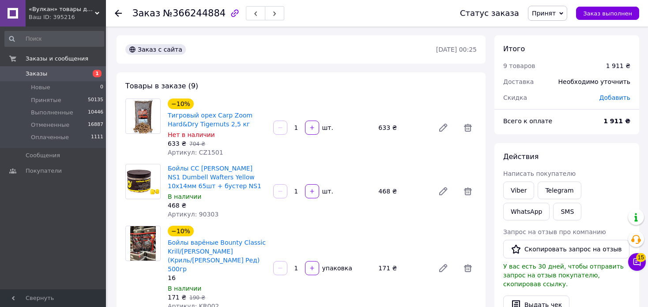
click at [75, 73] on span "Заказы" at bounding box center [54, 74] width 56 height 8
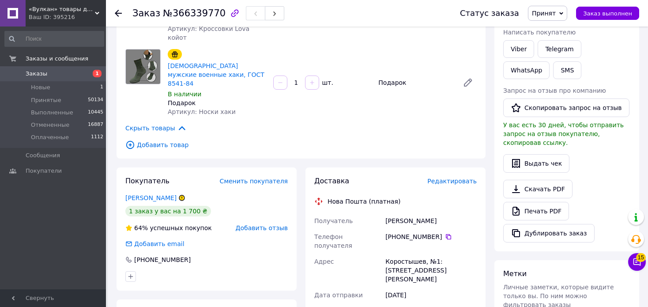
scroll to position [176, 0]
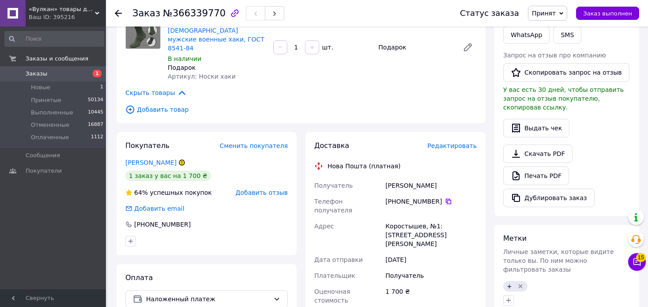
click at [445, 198] on icon at bounding box center [448, 201] width 7 height 7
